Goal: Task Accomplishment & Management: Complete application form

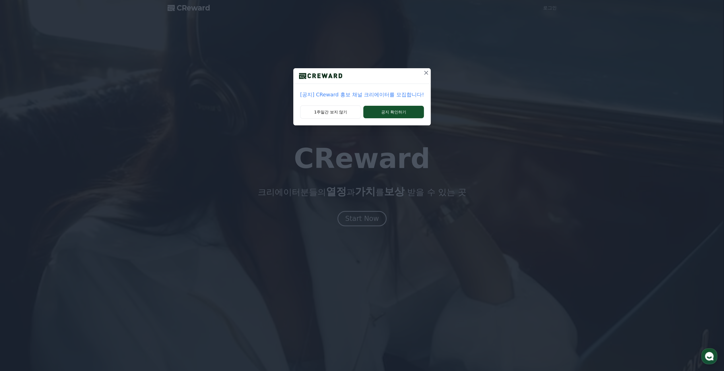
click at [337, 109] on button "1주일간 보지 않기" at bounding box center [330, 112] width 61 height 13
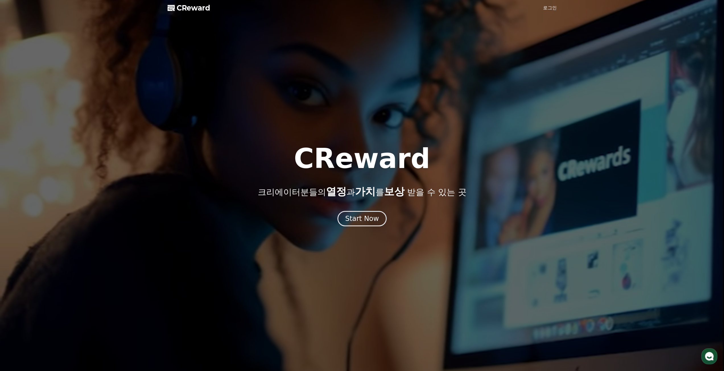
click at [555, 7] on link "로그인" at bounding box center [550, 8] width 14 height 7
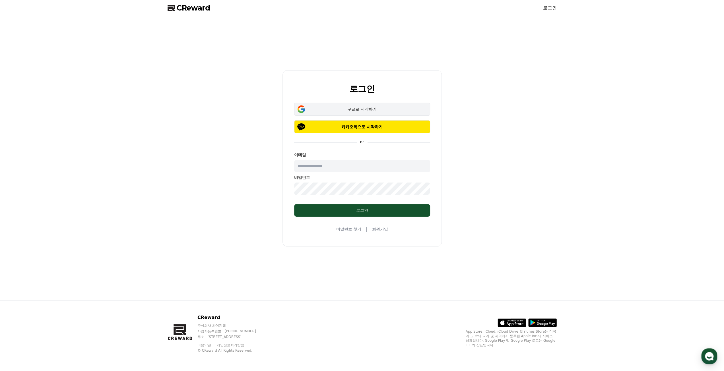
click at [372, 103] on button "구글로 시작하기" at bounding box center [362, 109] width 136 height 13
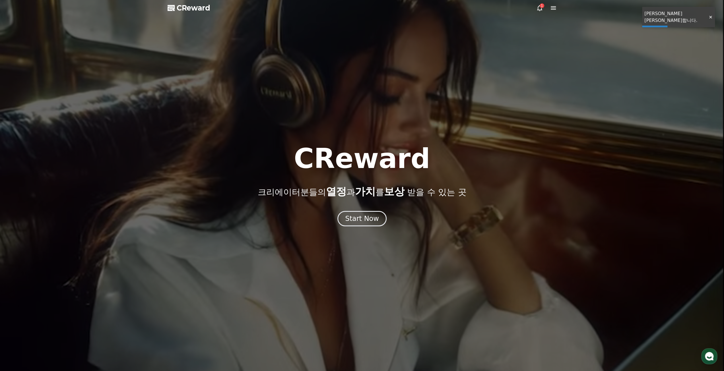
click at [538, 8] on icon at bounding box center [539, 8] width 7 height 7
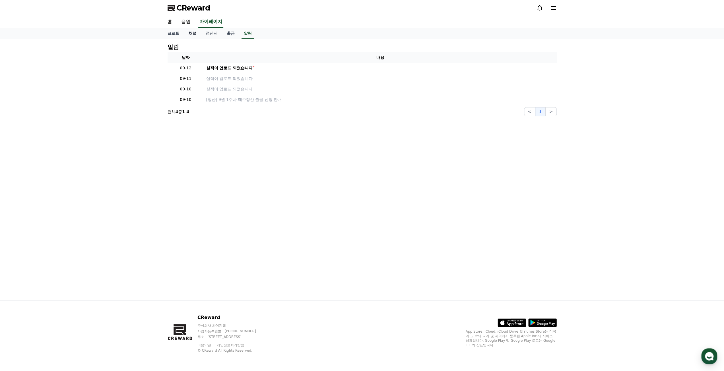
click at [193, 34] on link "채널" at bounding box center [192, 33] width 17 height 11
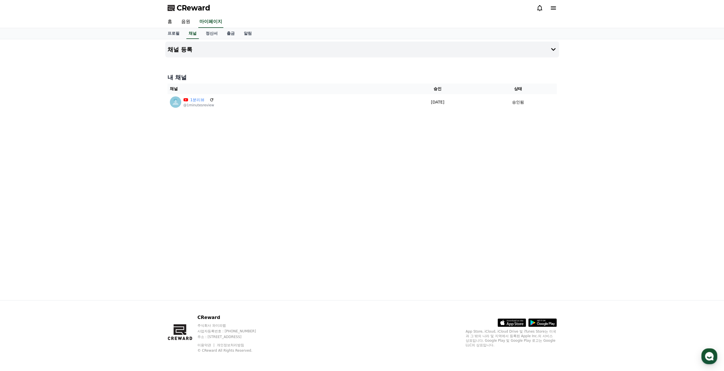
click at [401, 204] on div "채널 등록 내 채널 채널 승인 상태 1분리뷰 @1minutesreview 2025-09-08 09-08 승인됨" at bounding box center [362, 169] width 398 height 261
click at [210, 36] on link "정산서" at bounding box center [211, 33] width 21 height 11
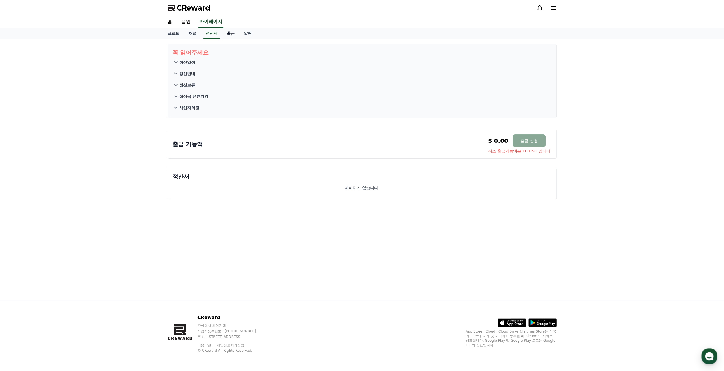
click at [228, 37] on link "출금" at bounding box center [230, 33] width 17 height 11
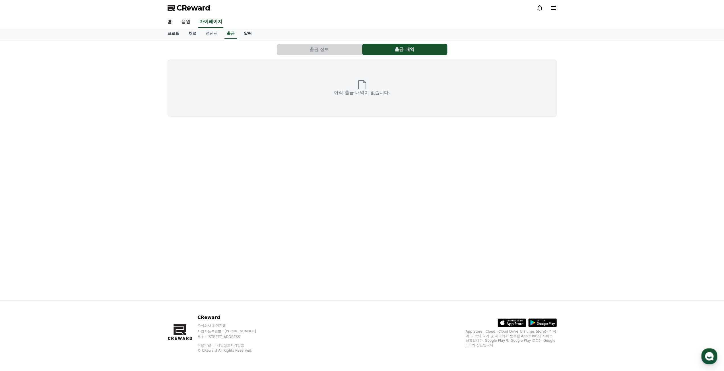
click at [246, 38] on link "알림" at bounding box center [247, 33] width 17 height 11
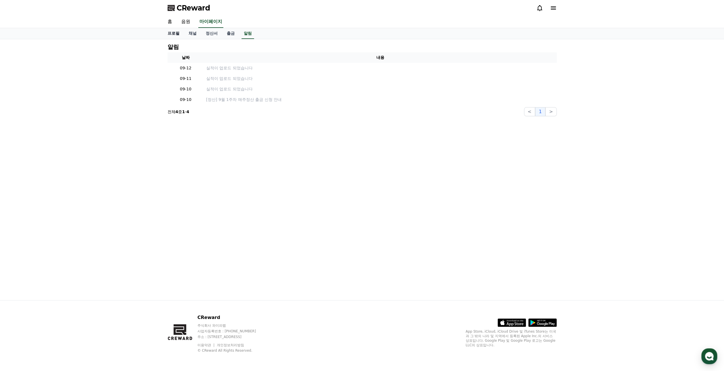
click at [170, 32] on link "프로필" at bounding box center [173, 33] width 21 height 11
select select "**********"
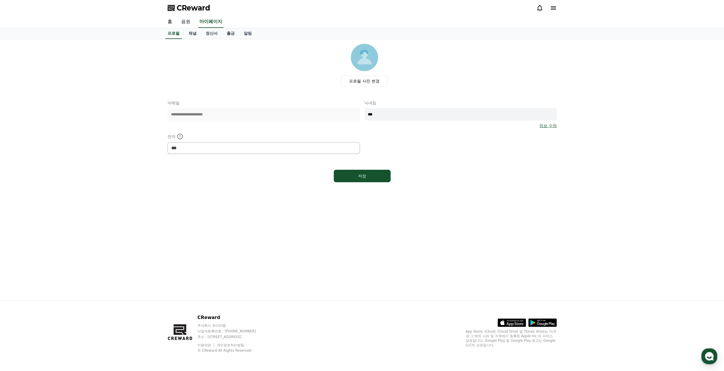
click at [187, 20] on link "음원" at bounding box center [186, 22] width 18 height 12
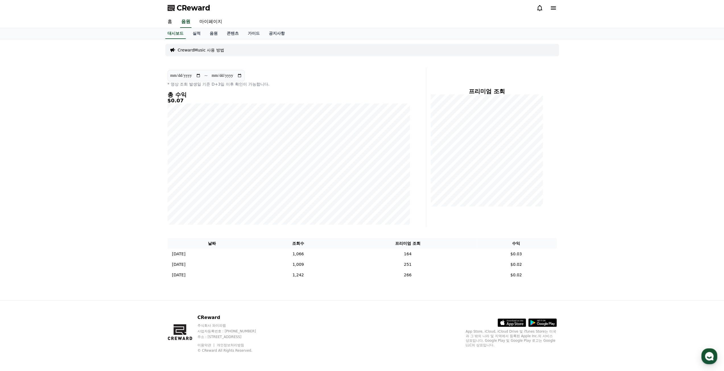
click at [539, 11] on div at bounding box center [546, 7] width 20 height 9
click at [539, 9] on icon at bounding box center [539, 8] width 7 height 7
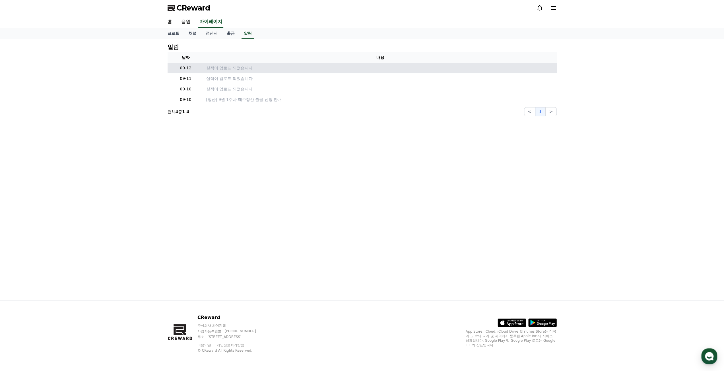
click at [240, 70] on p "실적이 업로드 되었습니다" at bounding box center [380, 68] width 348 height 6
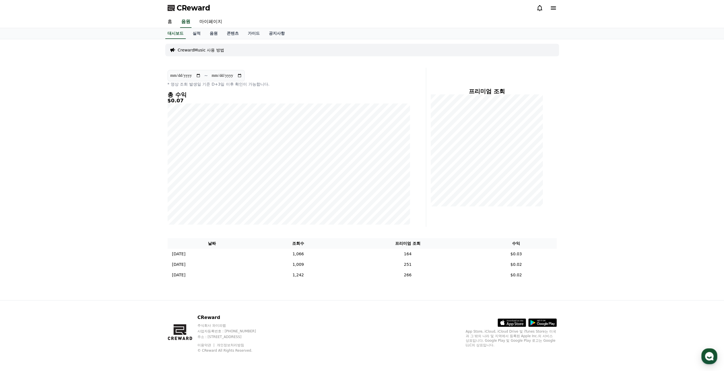
click at [540, 8] on icon at bounding box center [539, 8] width 7 height 7
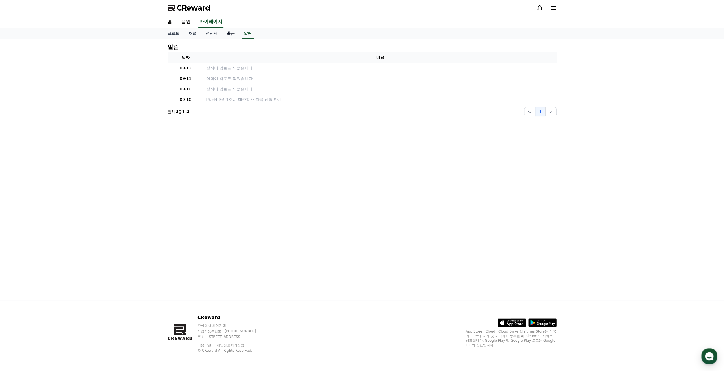
click at [230, 33] on link "출금" at bounding box center [230, 33] width 17 height 11
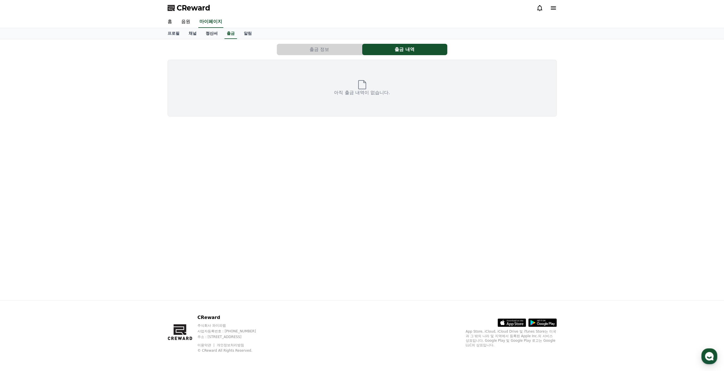
click at [212, 33] on link "정산서" at bounding box center [211, 33] width 21 height 11
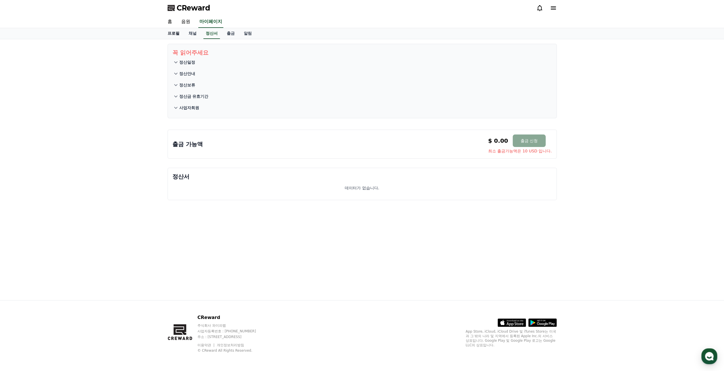
click at [181, 34] on link "프로필" at bounding box center [173, 33] width 21 height 11
select select "**********"
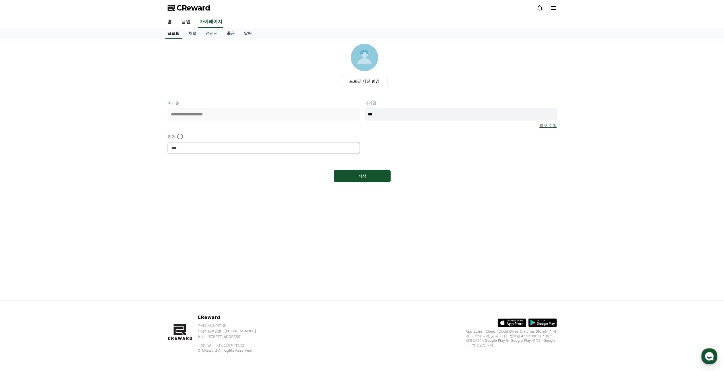
click at [166, 36] on link "프로필" at bounding box center [173, 33] width 16 height 11
click at [174, 20] on link "홈" at bounding box center [170, 22] width 14 height 12
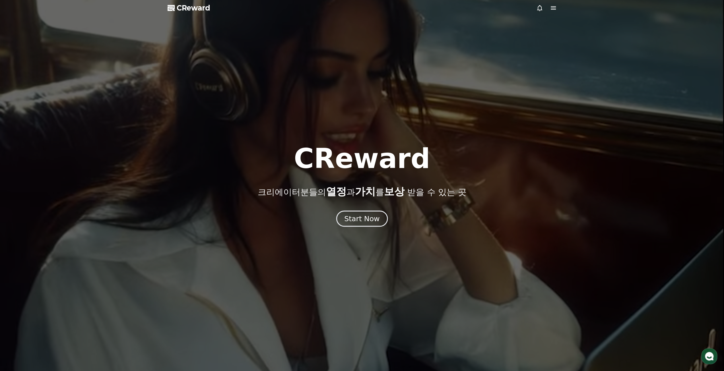
click at [358, 222] on div "Start Now" at bounding box center [361, 219] width 35 height 10
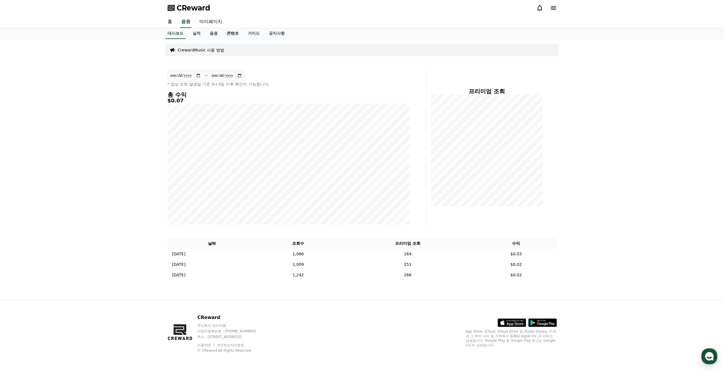
click at [236, 33] on link "콘텐츠" at bounding box center [232, 33] width 21 height 11
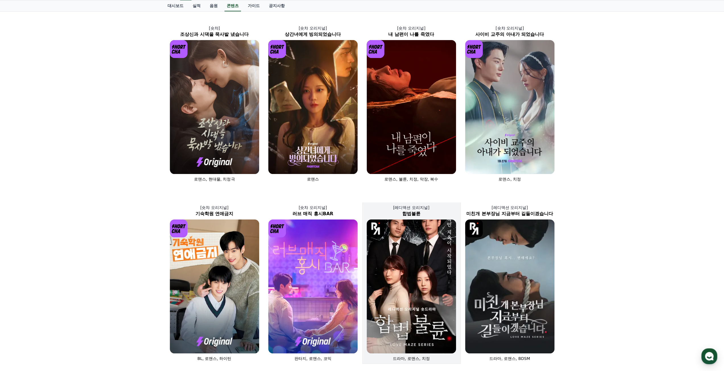
scroll to position [28, 0]
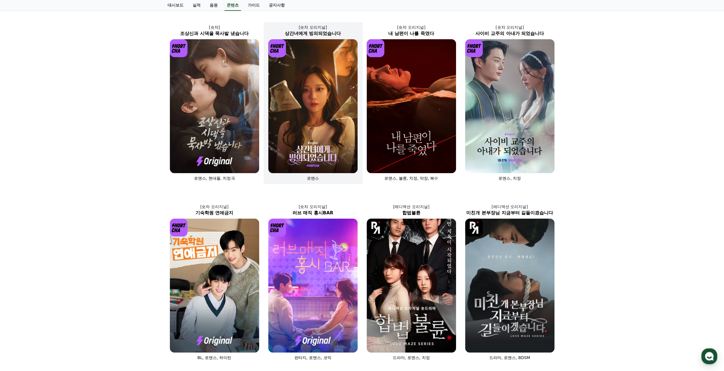
click at [334, 134] on img at bounding box center [312, 106] width 89 height 134
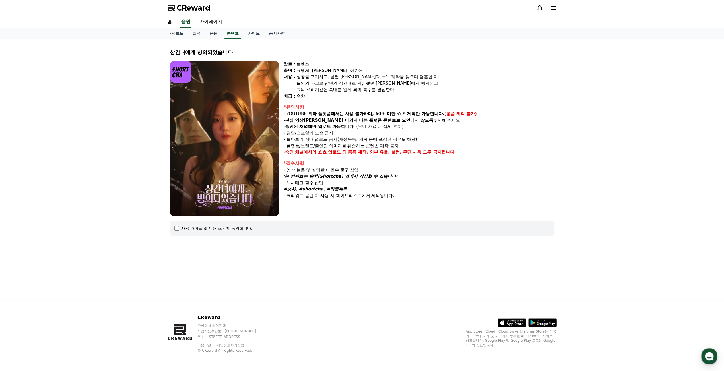
select select
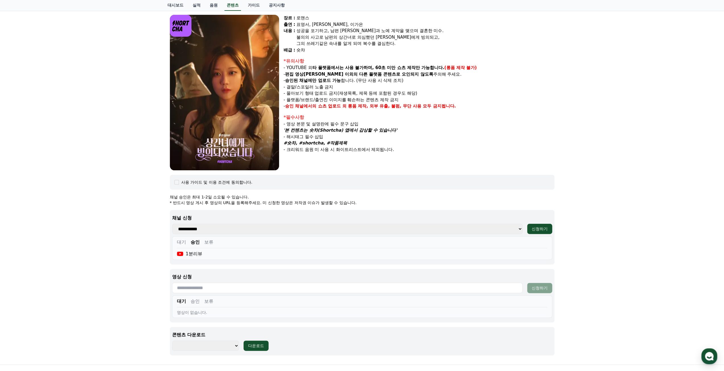
scroll to position [109, 0]
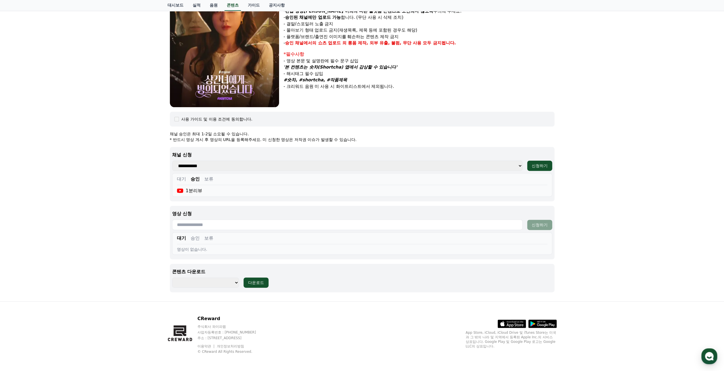
click at [196, 224] on input "text" at bounding box center [347, 225] width 350 height 11
paste input "**********"
type input "**********"
click at [547, 227] on button "신청하기" at bounding box center [539, 225] width 25 height 10
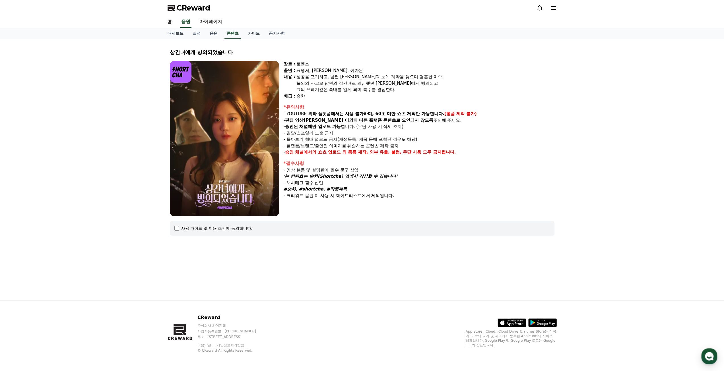
select select
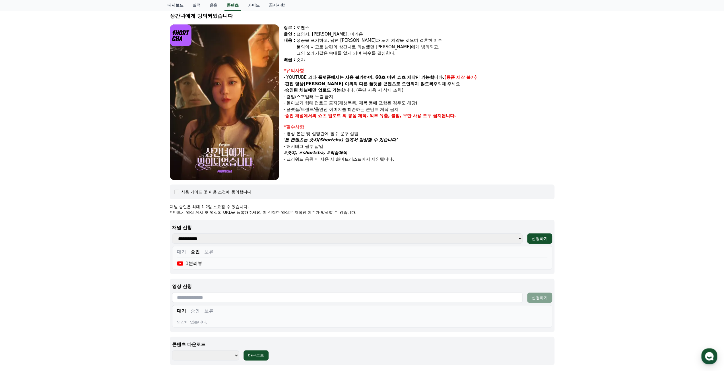
scroll to position [109, 0]
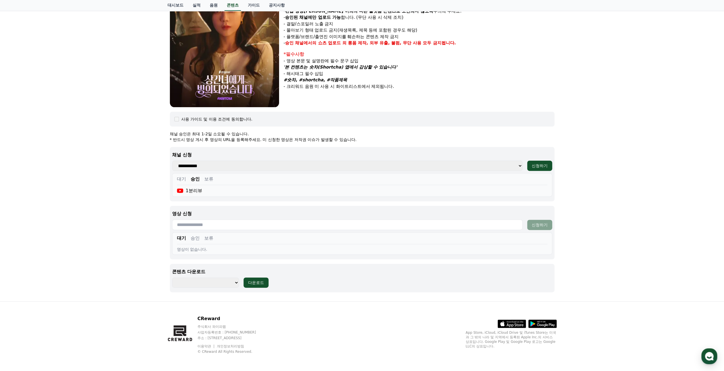
click at [197, 235] on button "승인" at bounding box center [195, 238] width 9 height 7
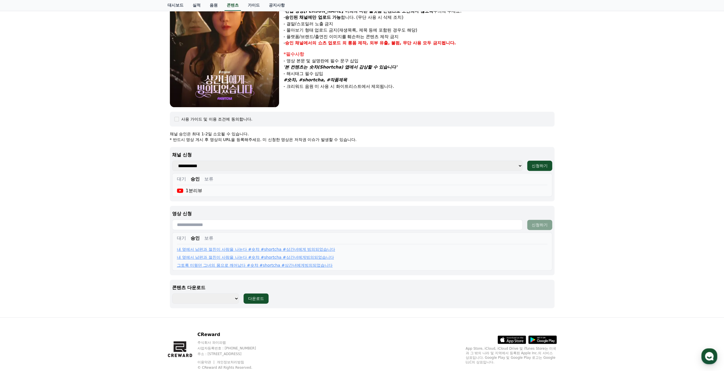
scroll to position [0, 0]
